Goal: Information Seeking & Learning: Learn about a topic

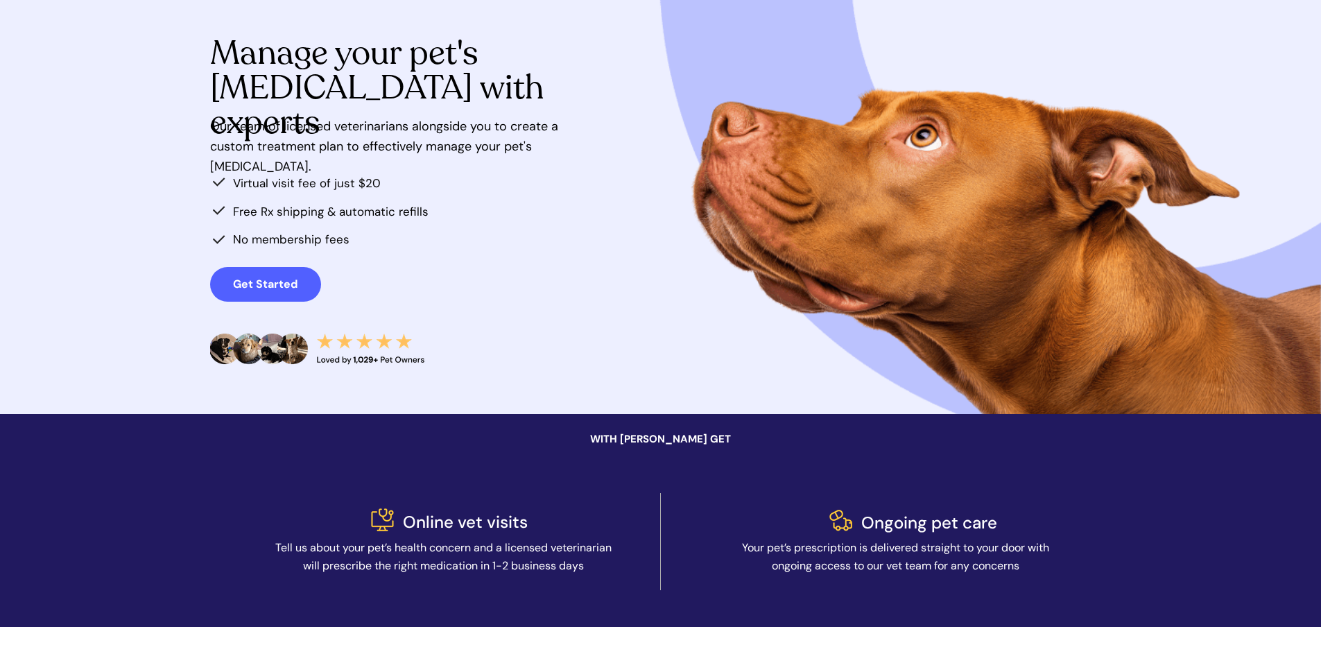
scroll to position [69, 0]
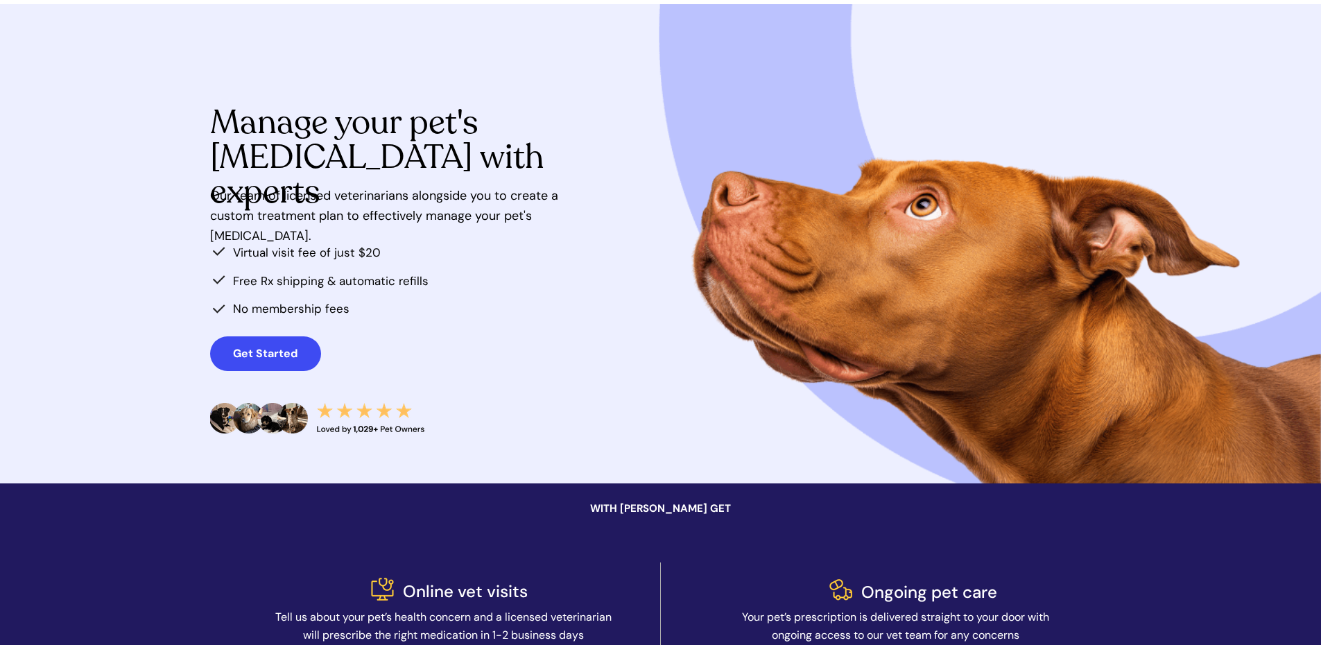
click at [234, 350] on strong "Get Started" at bounding box center [265, 353] width 64 height 15
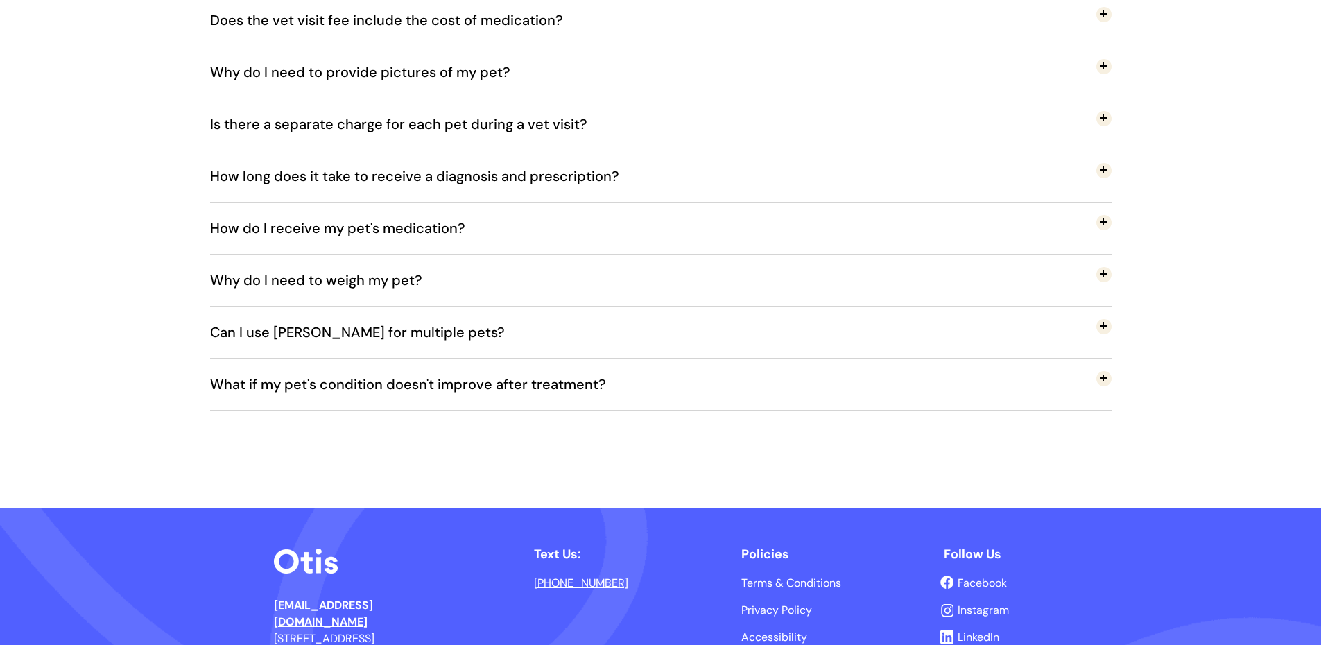
scroll to position [2566, 0]
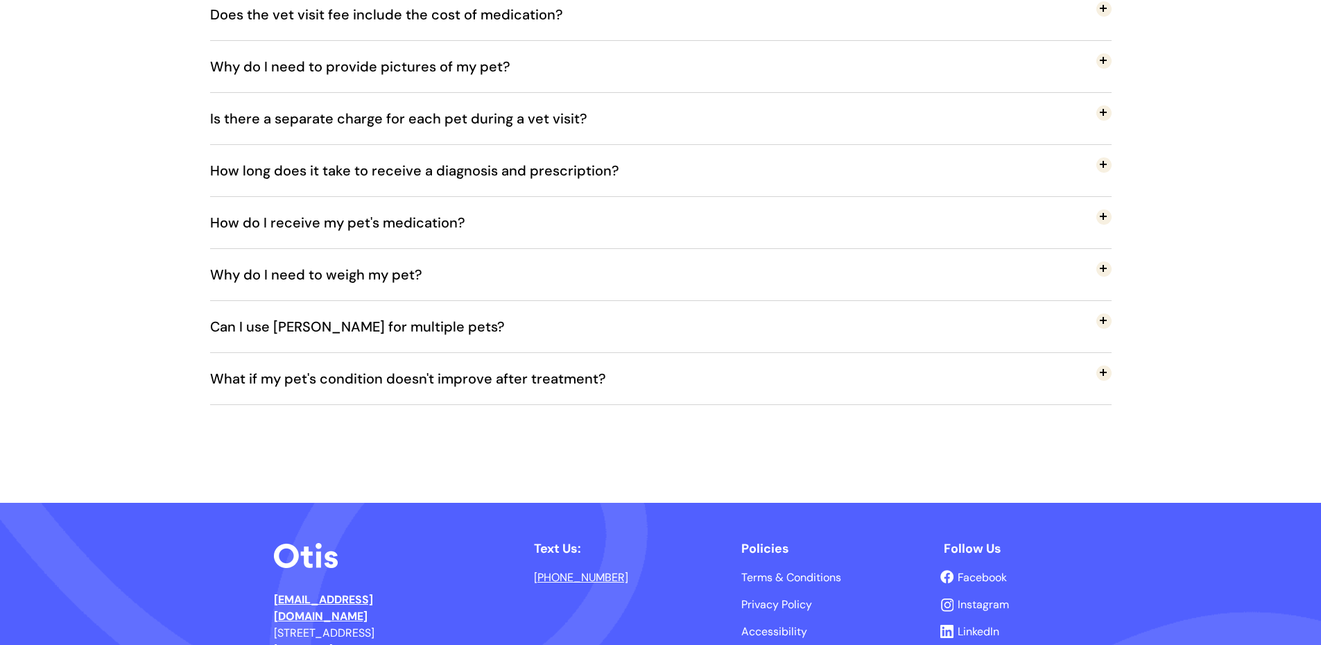
click at [588, 172] on span "How long does it take to receive a diagnosis and prescription?" at bounding box center [425, 171] width 430 height 46
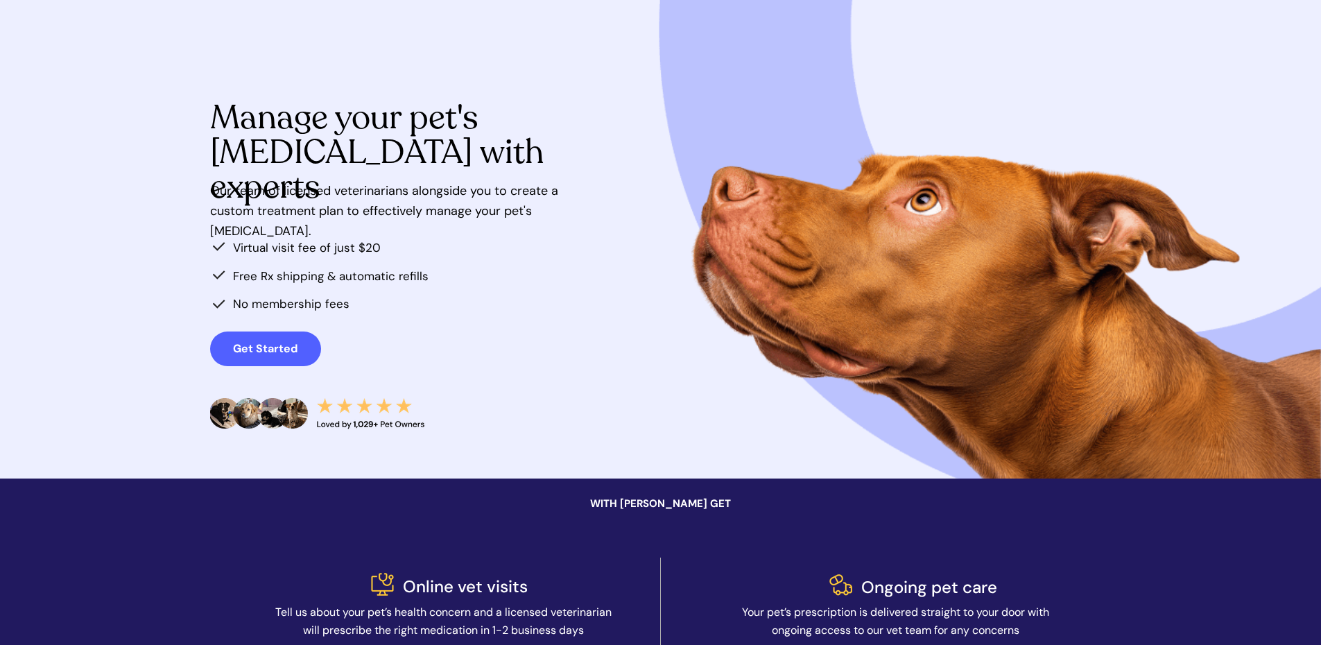
scroll to position [0, 0]
